Goal: Obtain resource: Download file/media

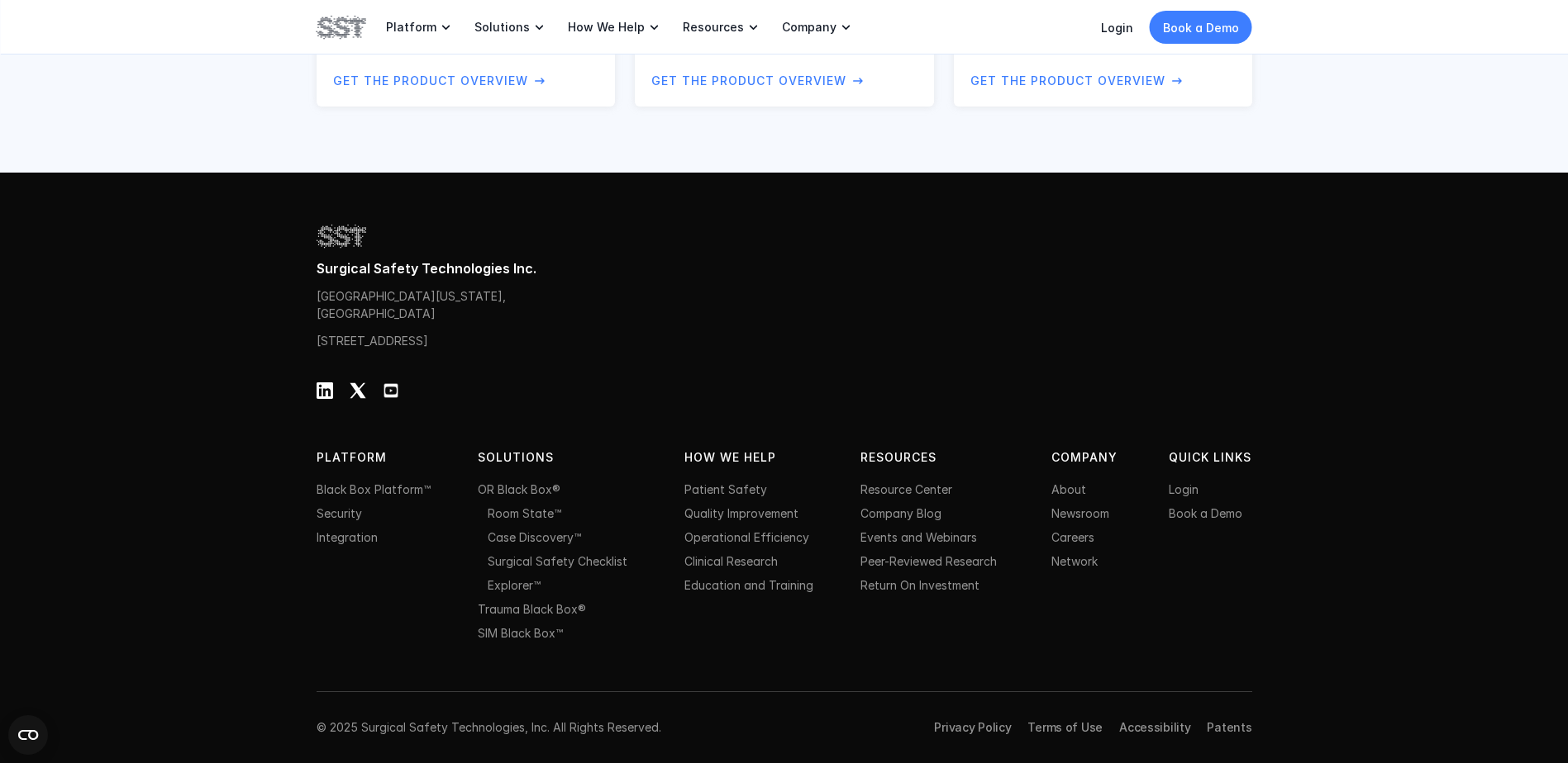
scroll to position [1611, 0]
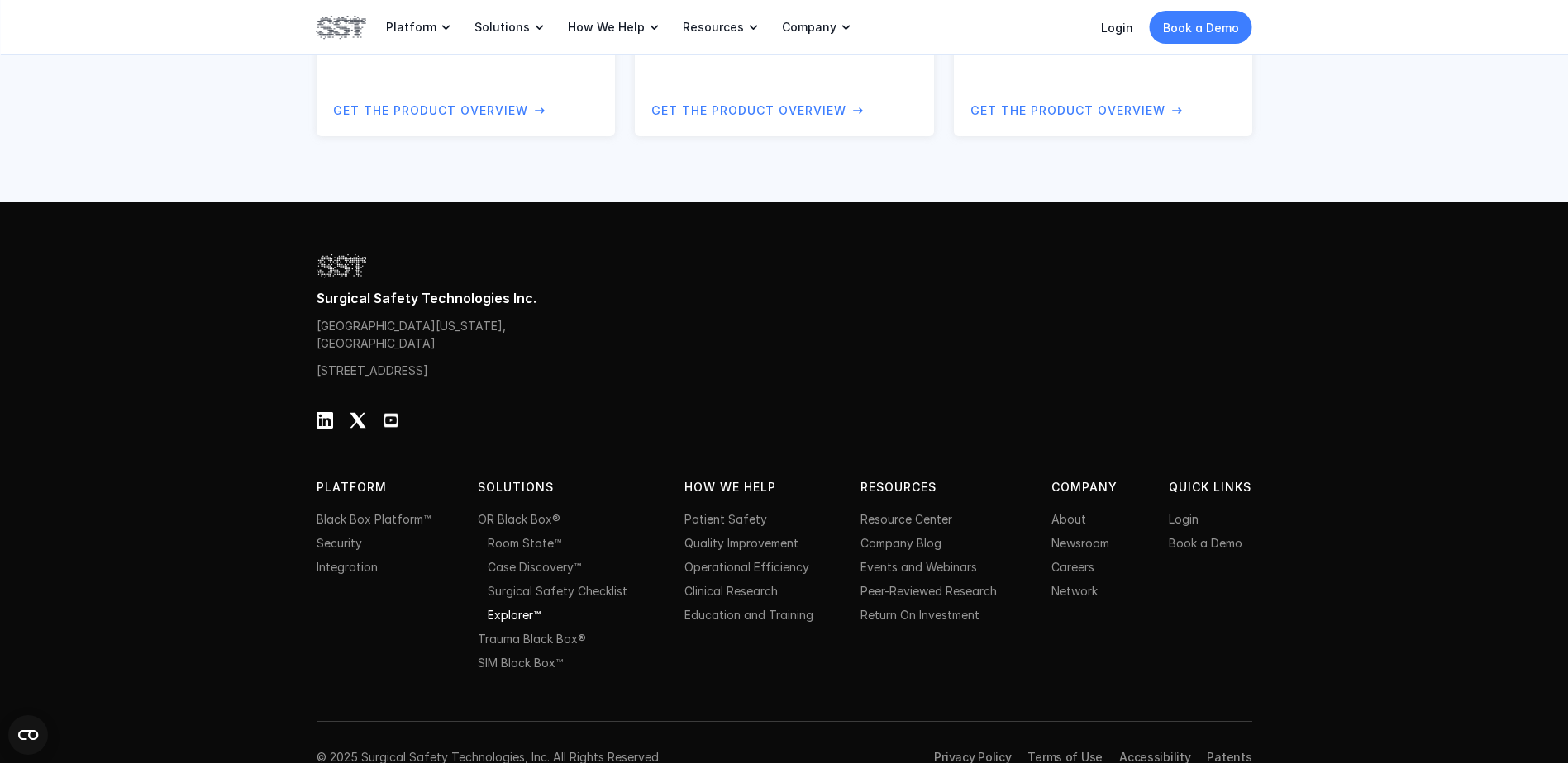
click at [509, 622] on link "Explorer™" at bounding box center [514, 615] width 53 height 14
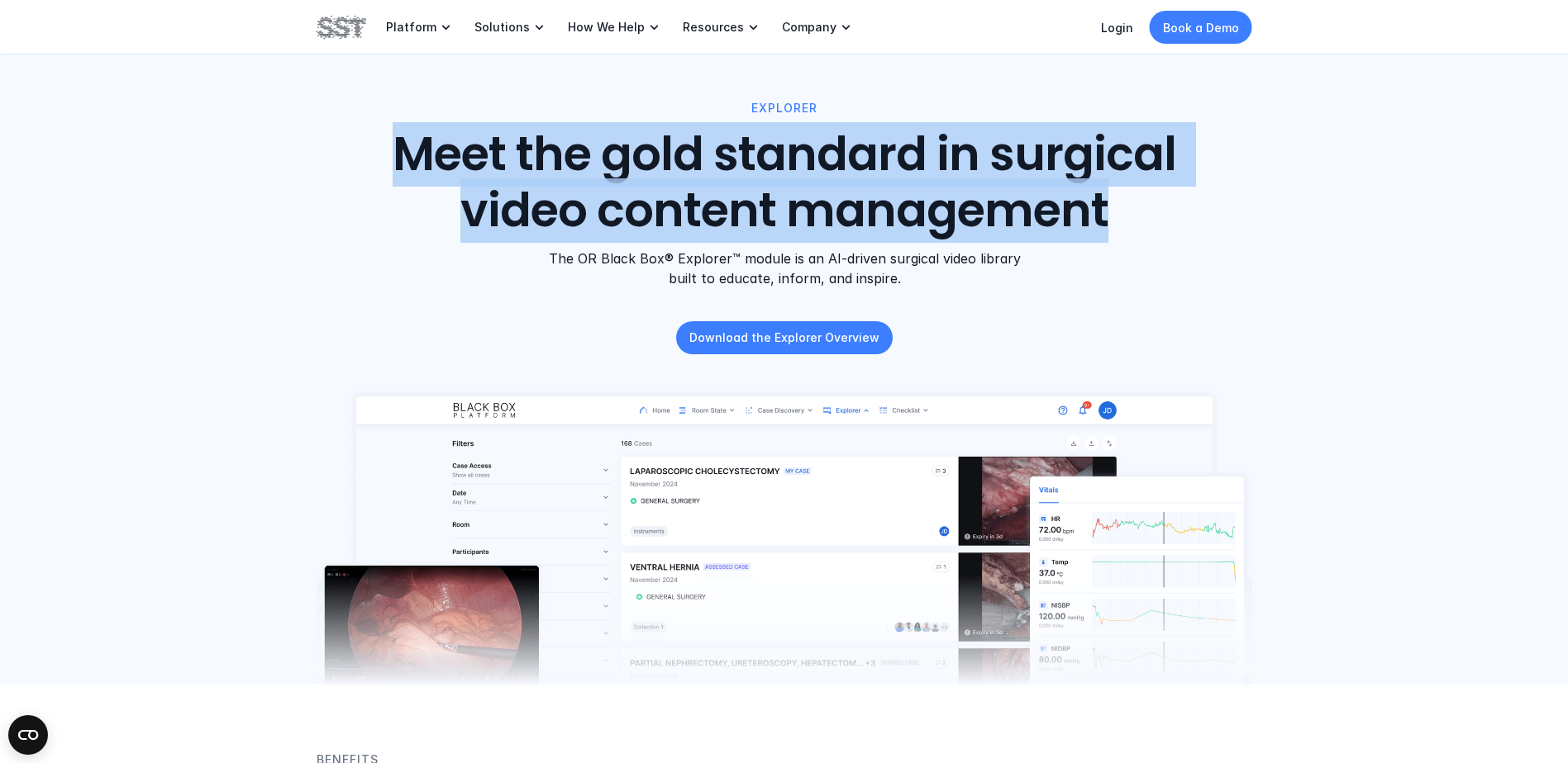
drag, startPoint x: 401, startPoint y: 152, endPoint x: 1099, endPoint y: 236, distance: 703.0
click at [1099, 236] on h1 "Meet the gold standard in surgical video content management" at bounding box center [784, 182] width 893 height 111
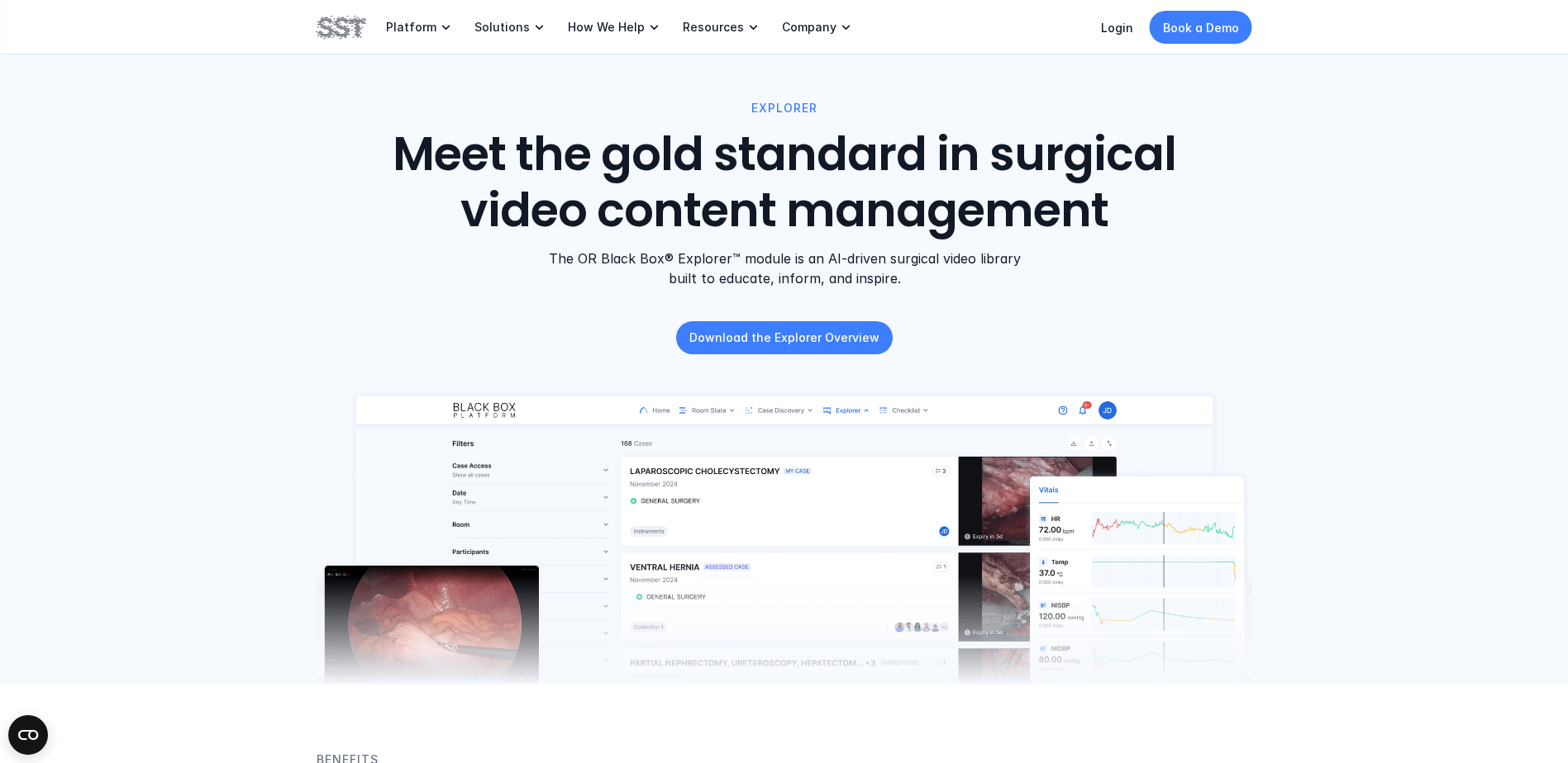
click at [1230, 269] on div "EXPLORER Meet the gold standard in surgical video content management The OR Bla…" at bounding box center [784, 194] width 992 height 189
click at [775, 336] on p "Download the Explorer Overview" at bounding box center [784, 337] width 190 height 18
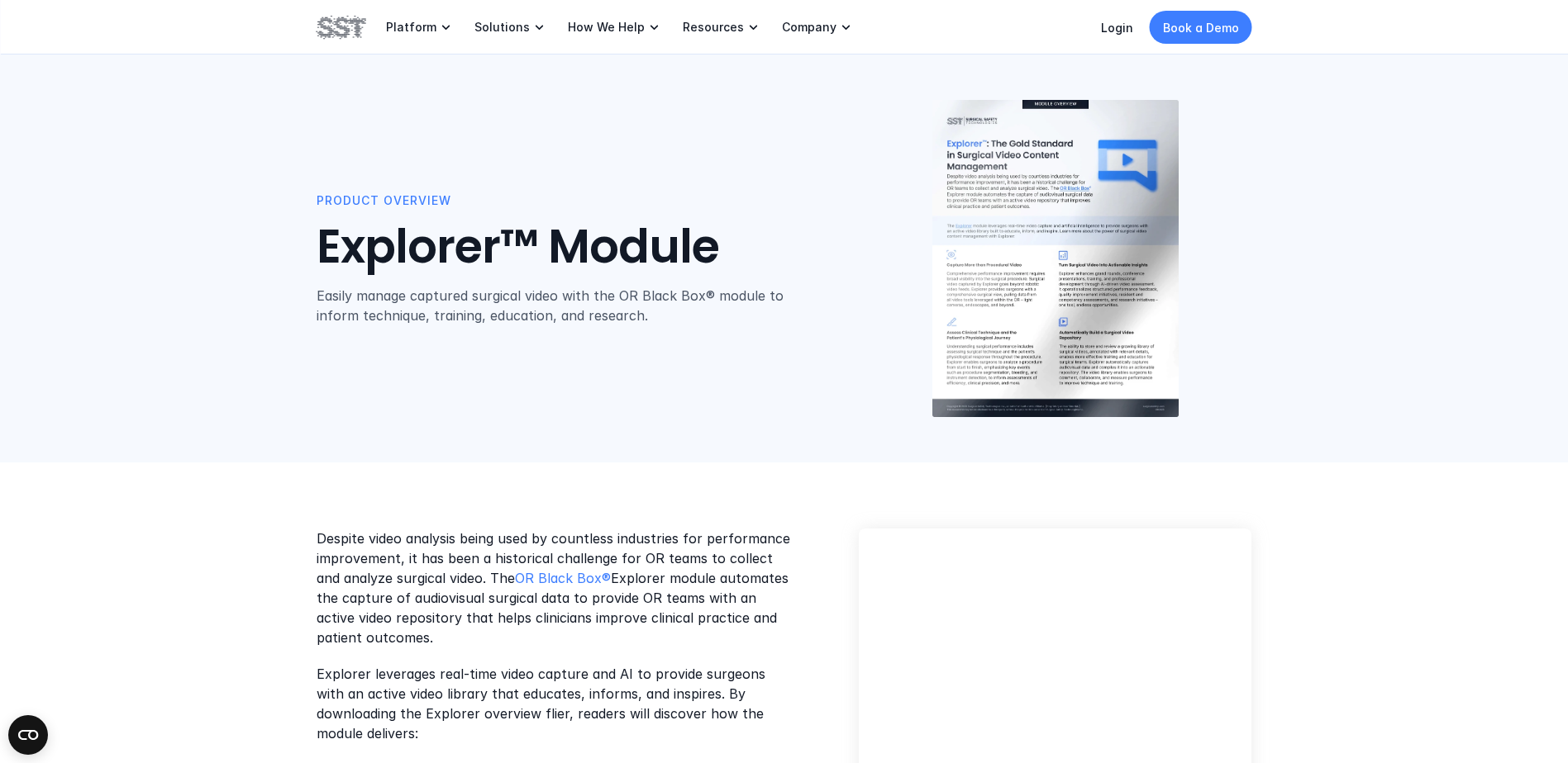
click at [804, 441] on div "Product Overview Explorer™ Module Easily manage captured surgical video with th…" at bounding box center [784, 231] width 1568 height 463
